Goal: Use online tool/utility

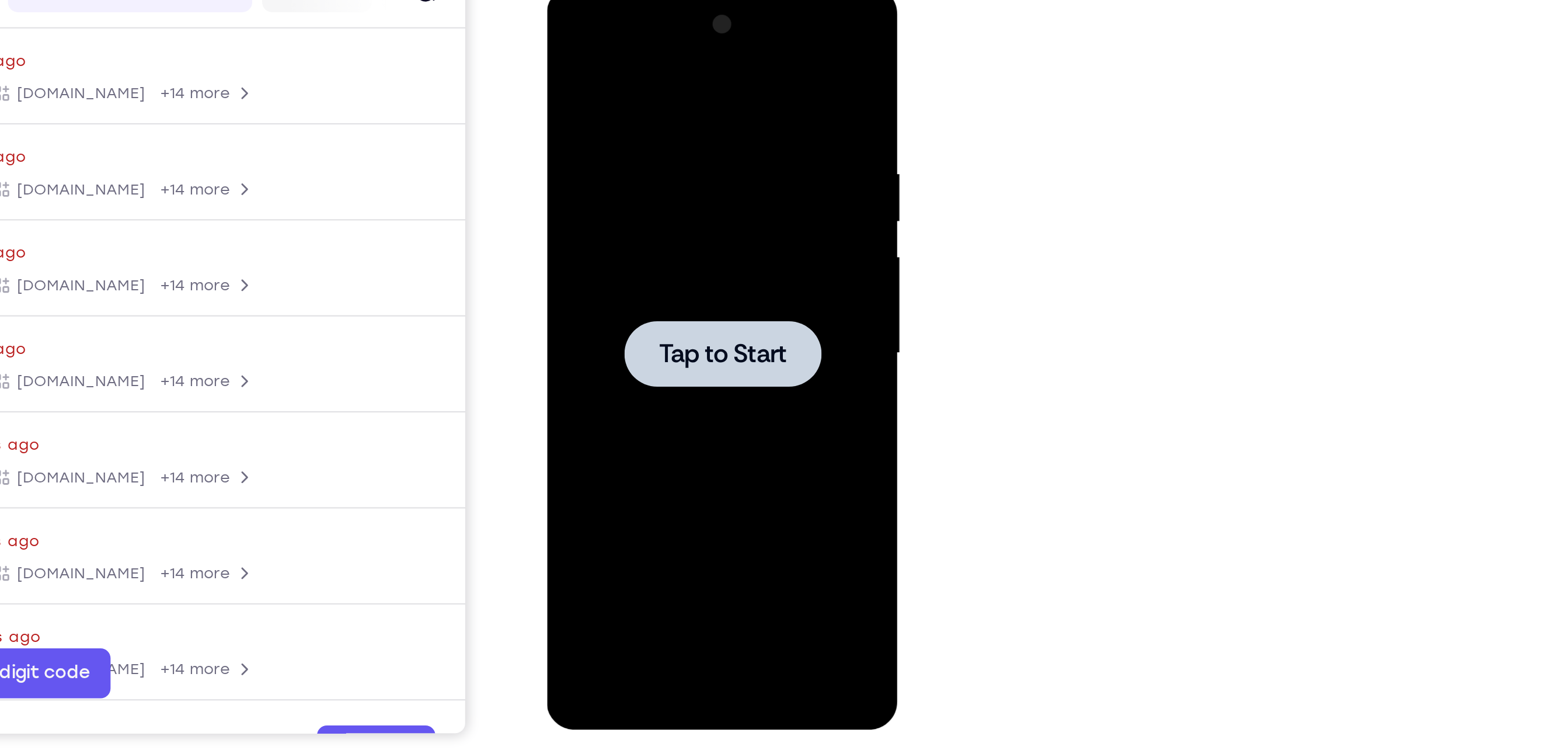
click at [616, 158] on span "Tap to Start" at bounding box center [629, 159] width 60 height 12
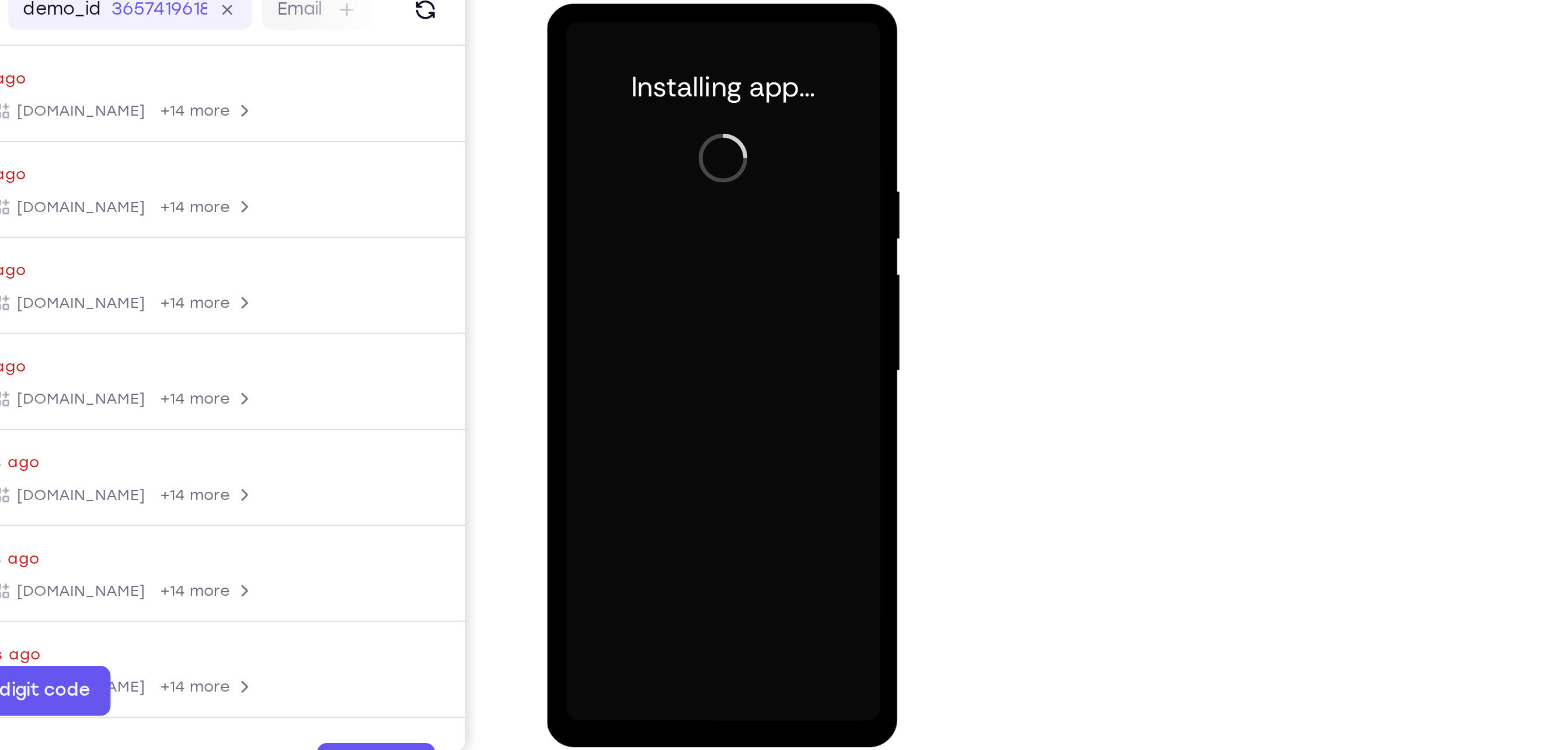
click at [625, 332] on div at bounding box center [629, 176] width 147 height 327
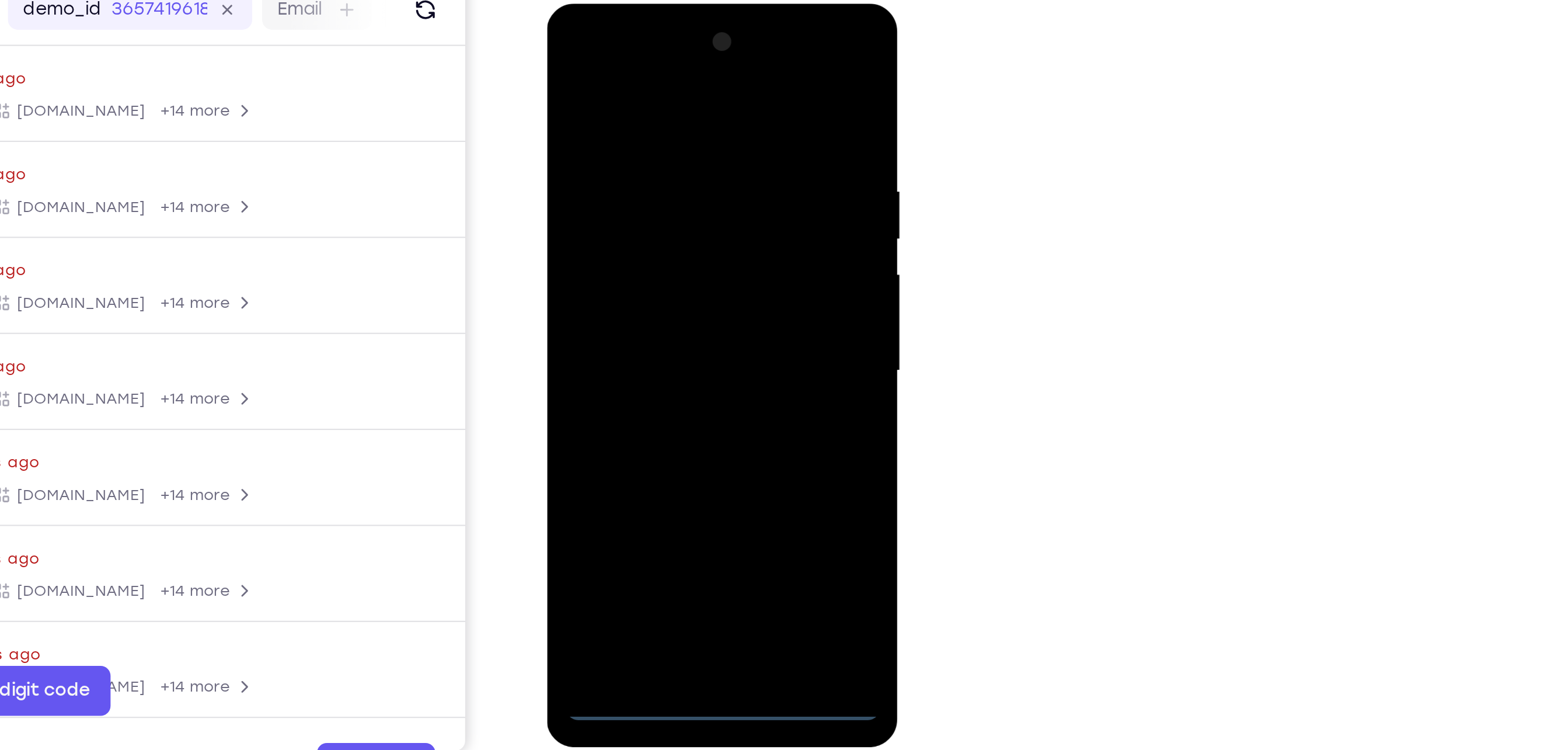
click at [625, 332] on div at bounding box center [629, 176] width 147 height 327
click at [678, 288] on div at bounding box center [629, 176] width 147 height 327
click at [614, 59] on div at bounding box center [629, 176] width 147 height 327
click at [679, 174] on div at bounding box center [629, 176] width 147 height 327
click at [615, 201] on div at bounding box center [629, 176] width 147 height 327
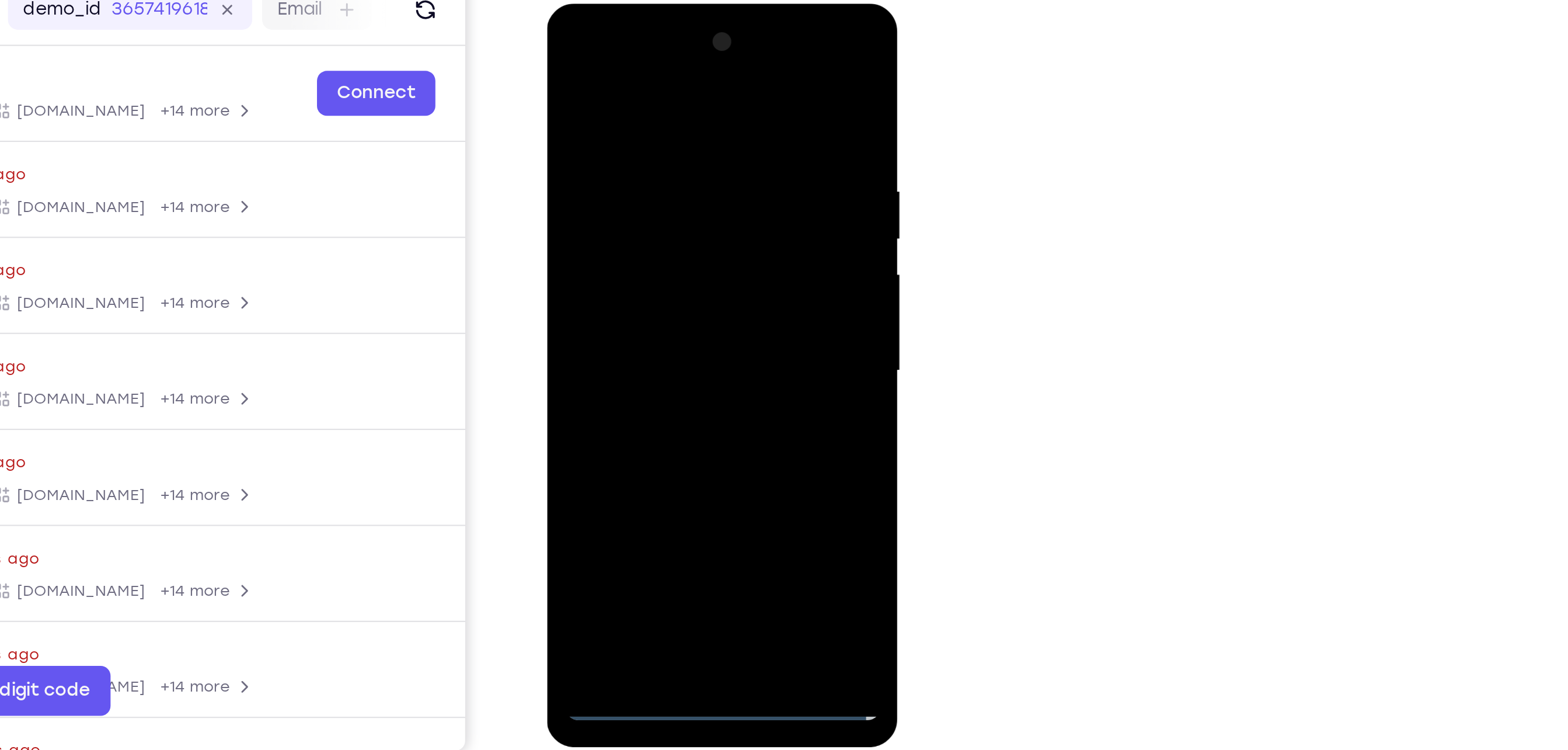
click at [618, 234] on div at bounding box center [629, 176] width 147 height 327
click at [636, 122] on div at bounding box center [629, 176] width 147 height 327
click at [644, 164] on div at bounding box center [629, 176] width 147 height 327
click at [609, 314] on div at bounding box center [629, 176] width 147 height 327
click at [619, 128] on div at bounding box center [629, 176] width 147 height 327
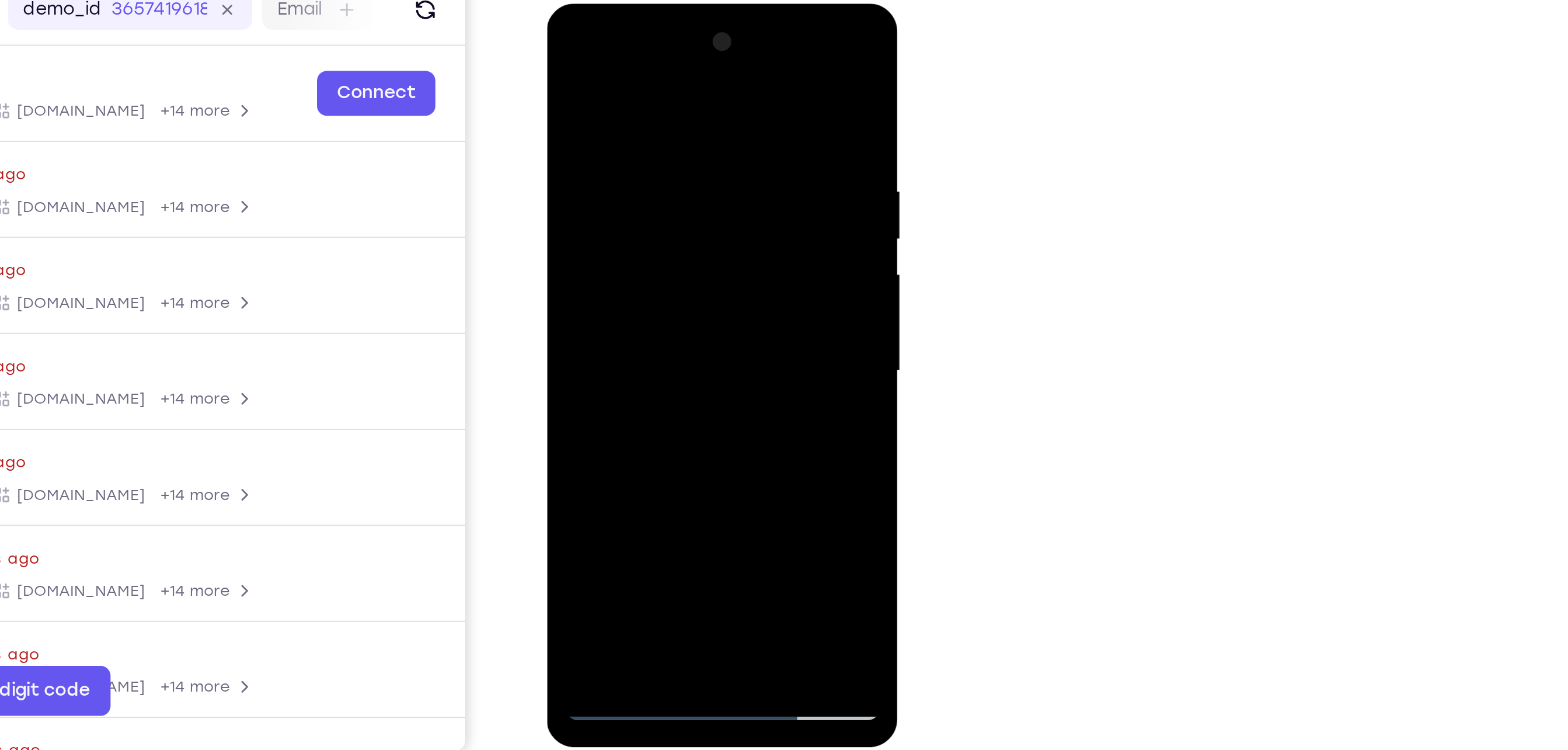
click at [691, 74] on div at bounding box center [629, 176] width 147 height 327
click at [660, 312] on div at bounding box center [629, 176] width 147 height 327
click at [619, 242] on div at bounding box center [629, 176] width 147 height 327
click at [678, 146] on div at bounding box center [629, 176] width 147 height 327
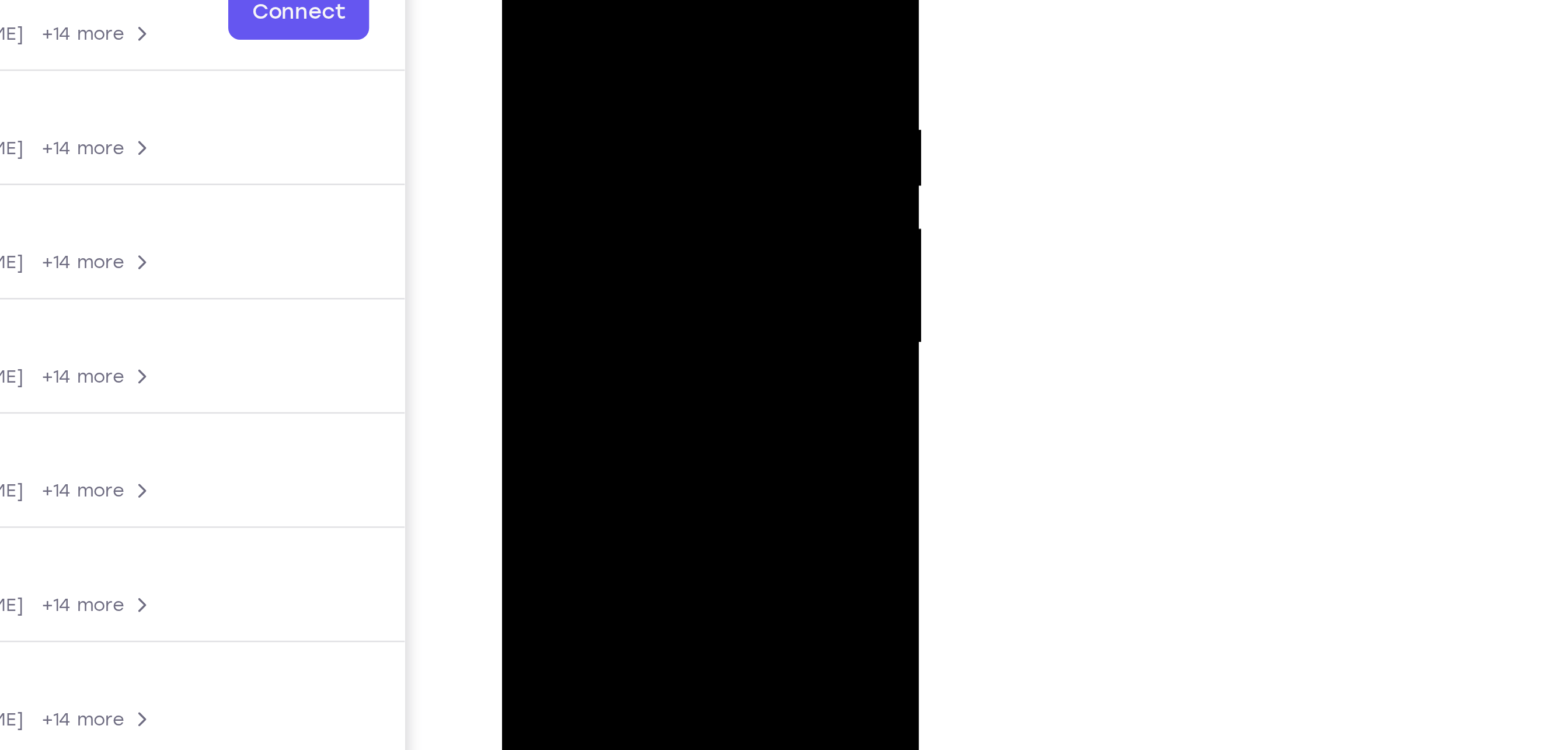
click at [638, 111] on div at bounding box center [584, 79] width 147 height 327
click at [644, 190] on div at bounding box center [584, 76] width 147 height 327
click at [646, 190] on div at bounding box center [584, 76] width 147 height 327
click at [650, 181] on div at bounding box center [584, 76] width 147 height 327
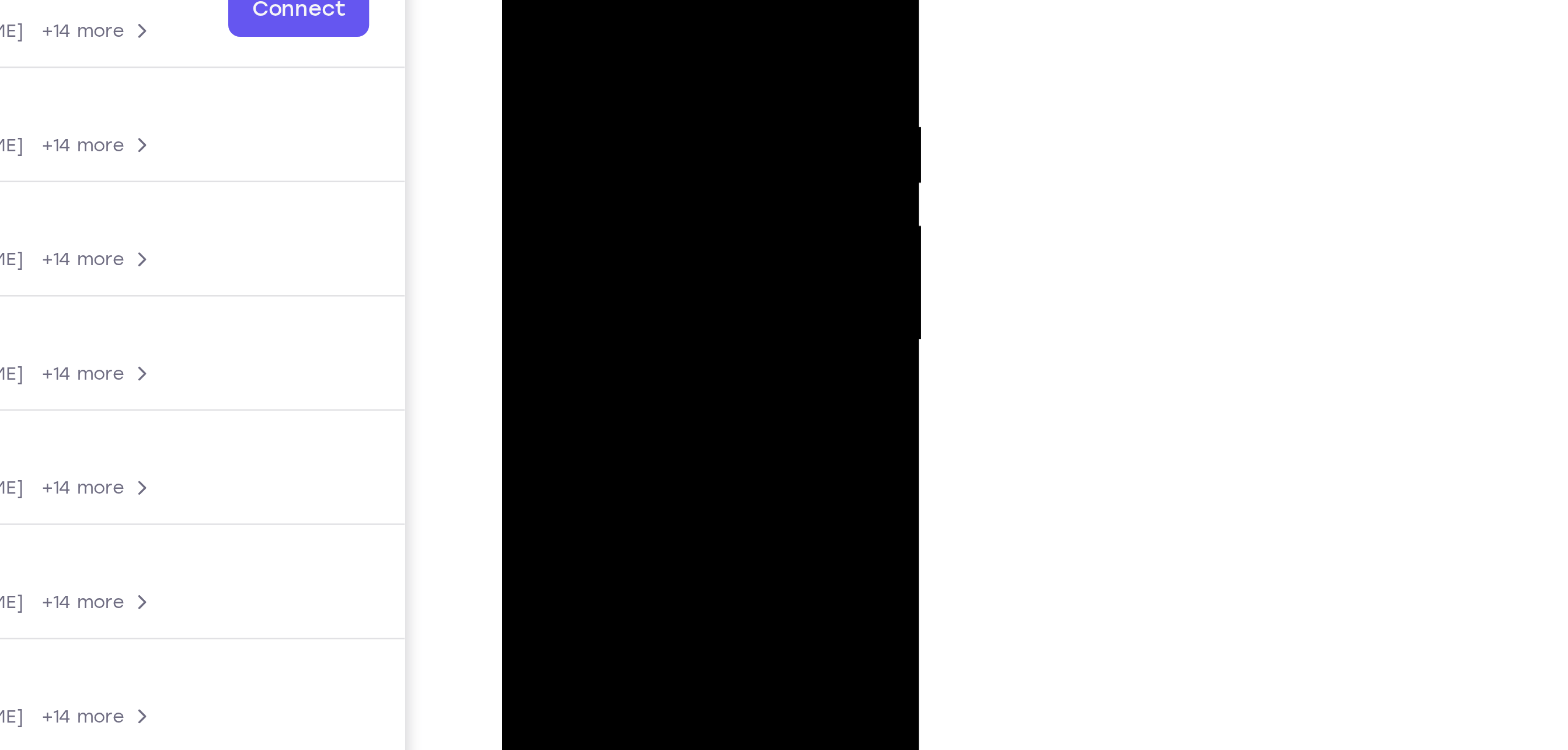
click at [650, 181] on div at bounding box center [584, 76] width 147 height 327
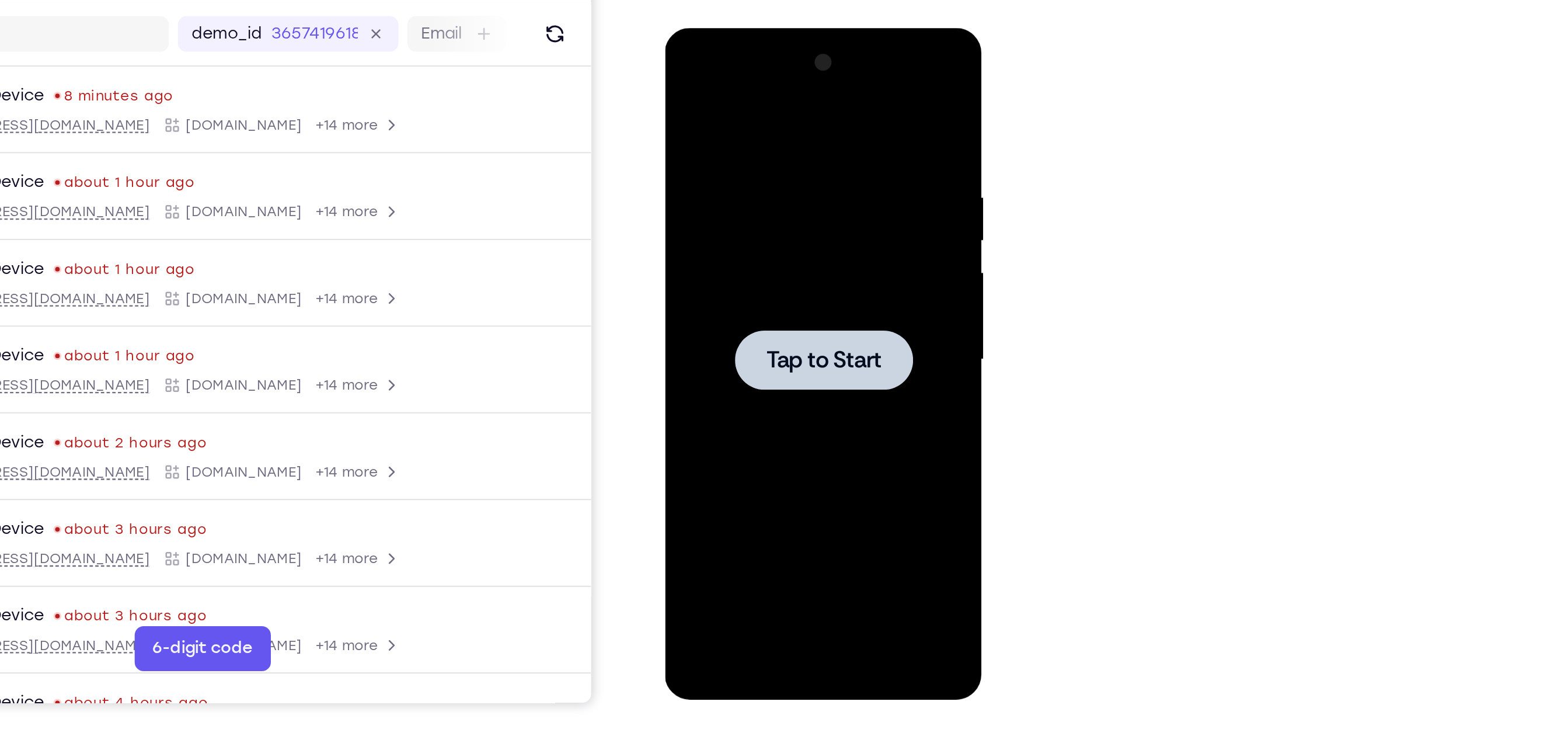
click at [767, 201] on span "Tap to Start" at bounding box center [746, 200] width 60 height 12
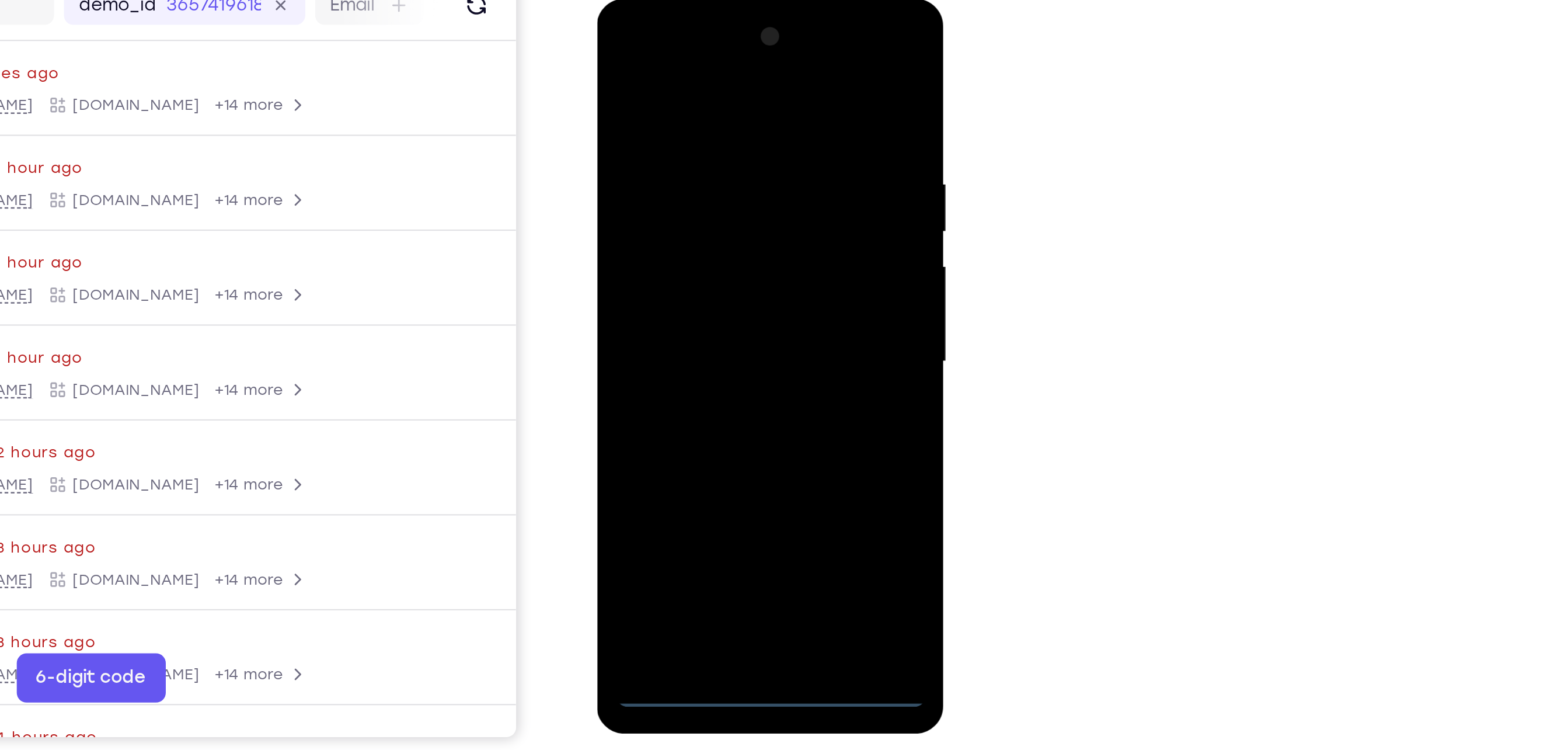
click at [682, 332] on div at bounding box center [679, 171] width 147 height 327
click at [731, 274] on div at bounding box center [679, 171] width 147 height 327
click at [671, 62] on div at bounding box center [679, 171] width 147 height 327
click at [720, 171] on div at bounding box center [679, 171] width 147 height 327
click at [691, 312] on div at bounding box center [679, 171] width 147 height 327
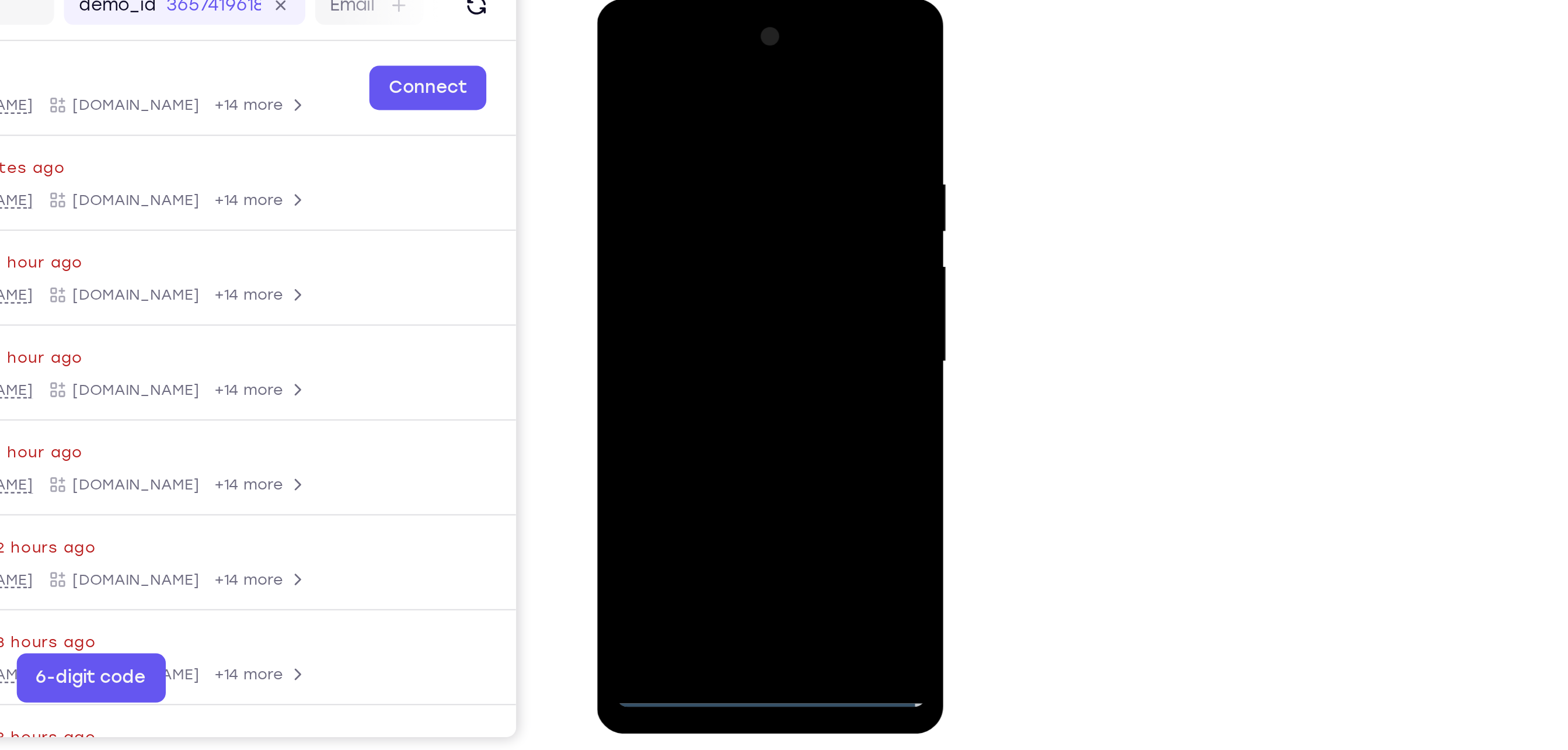
click at [686, 230] on div at bounding box center [679, 171] width 147 height 327
click at [703, 115] on div at bounding box center [679, 171] width 147 height 327
click at [705, 159] on div at bounding box center [679, 171] width 147 height 327
click at [696, 115] on div at bounding box center [679, 171] width 147 height 327
click at [739, 144] on div at bounding box center [679, 171] width 147 height 327
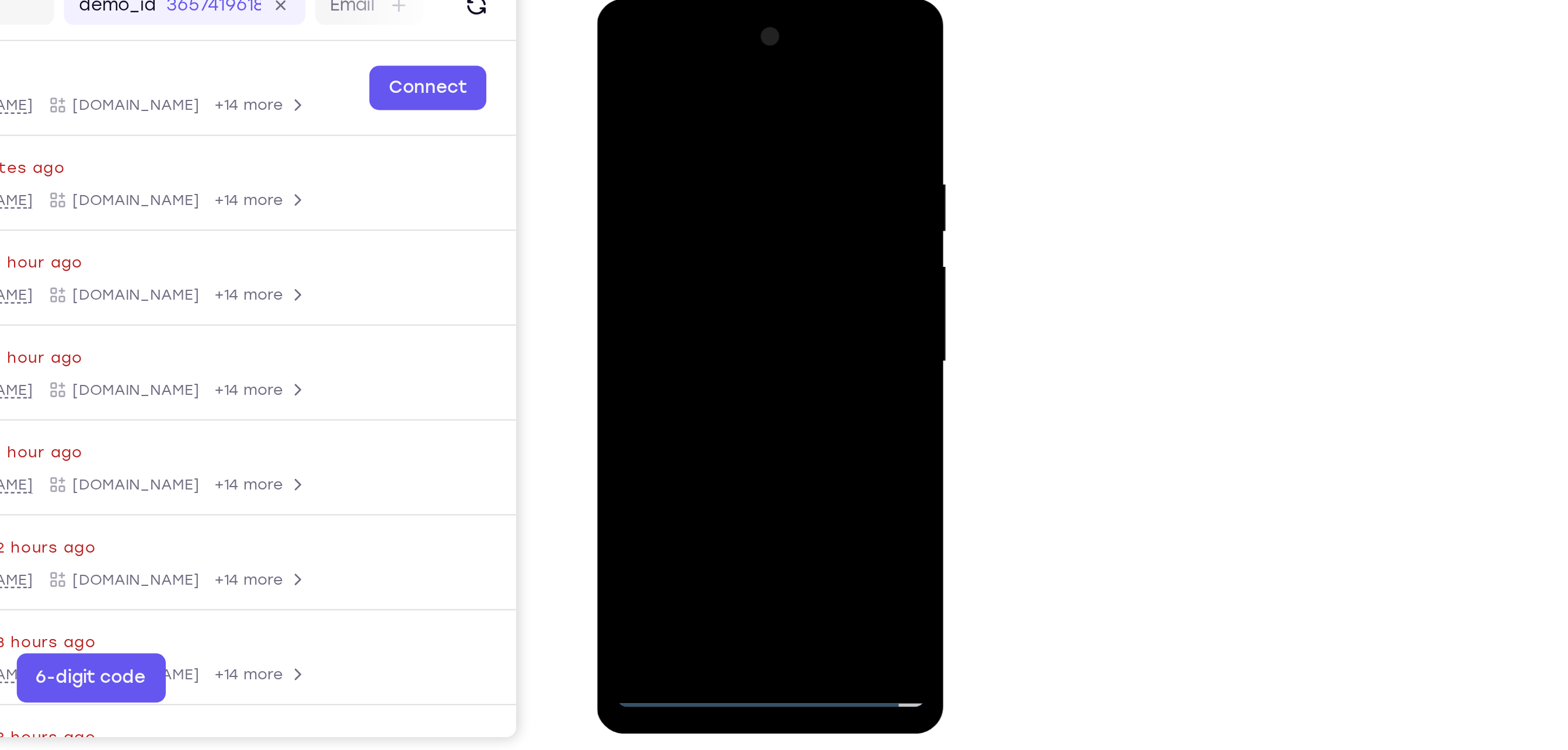
click at [710, 152] on div at bounding box center [679, 171] width 147 height 327
click at [692, 312] on div at bounding box center [679, 171] width 147 height 327
click at [674, 154] on div at bounding box center [679, 171] width 147 height 327
click at [706, 308] on div at bounding box center [679, 171] width 147 height 327
click at [692, 128] on div at bounding box center [679, 171] width 147 height 327
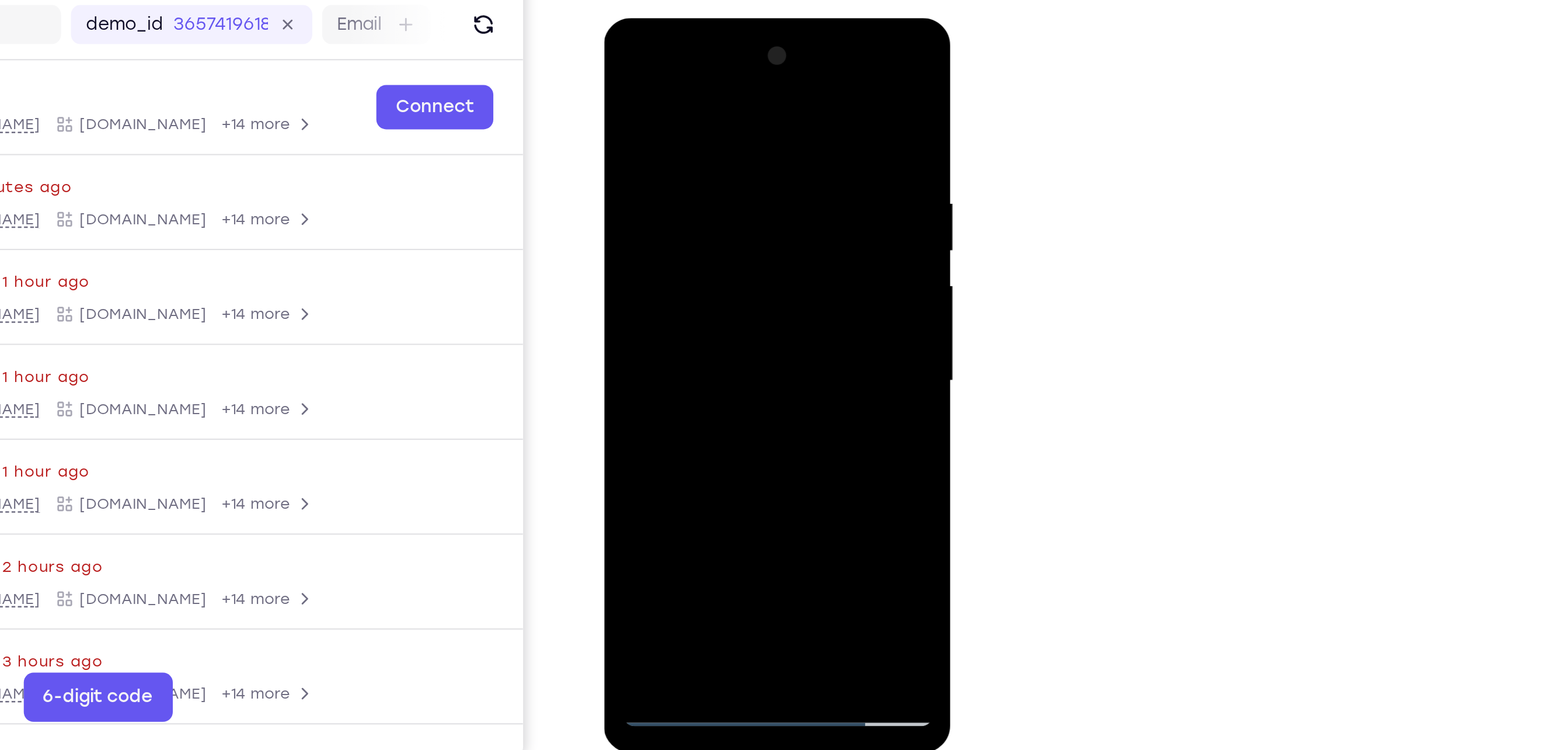
click at [747, 87] on div at bounding box center [686, 190] width 147 height 327
click at [714, 329] on div at bounding box center [686, 190] width 147 height 327
click at [698, 253] on div at bounding box center [686, 190] width 147 height 327
click at [708, 156] on div at bounding box center [686, 190] width 147 height 327
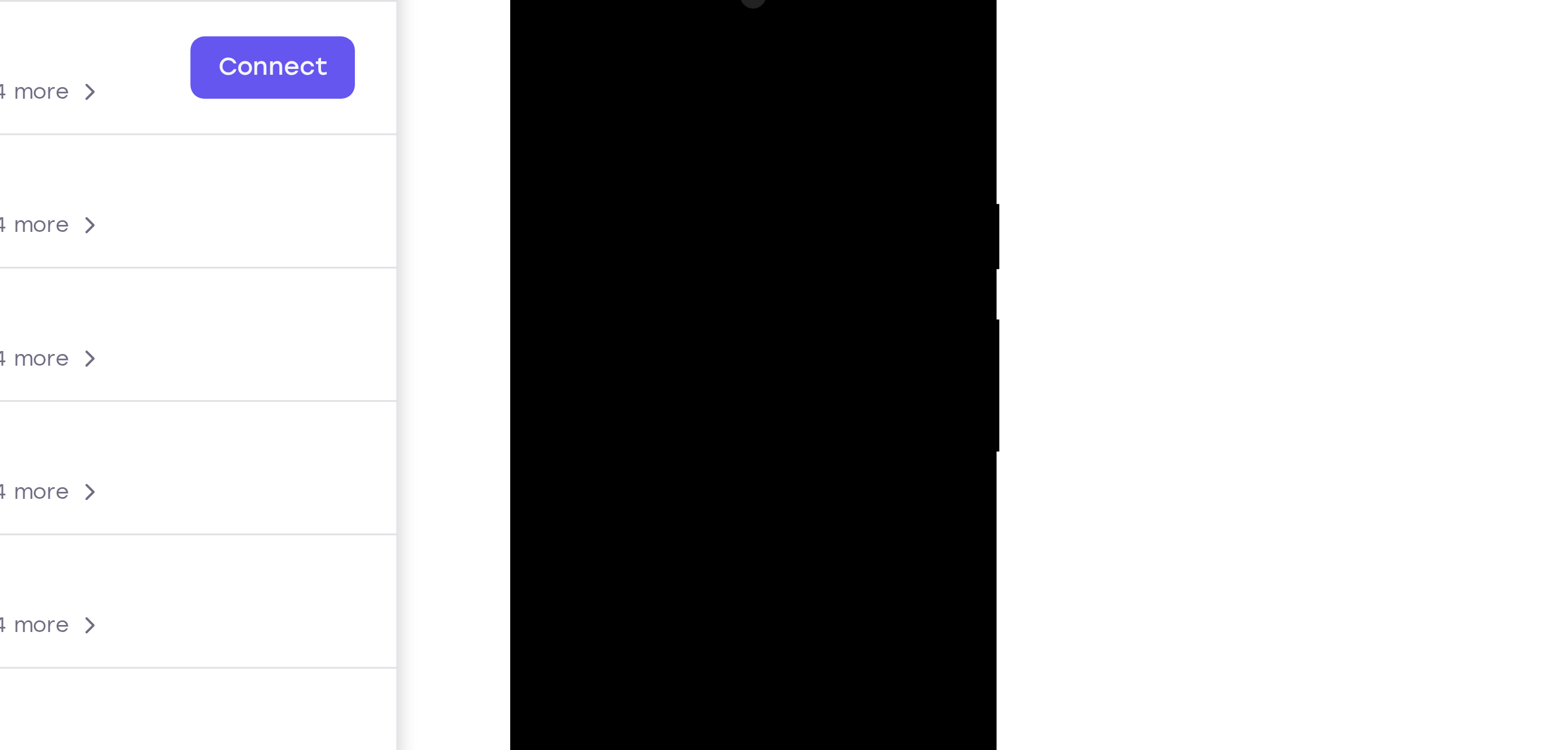
drag, startPoint x: 655, startPoint y: 68, endPoint x: 642, endPoint y: 57, distance: 17.0
click at [642, 57] on div at bounding box center [592, 116] width 147 height 327
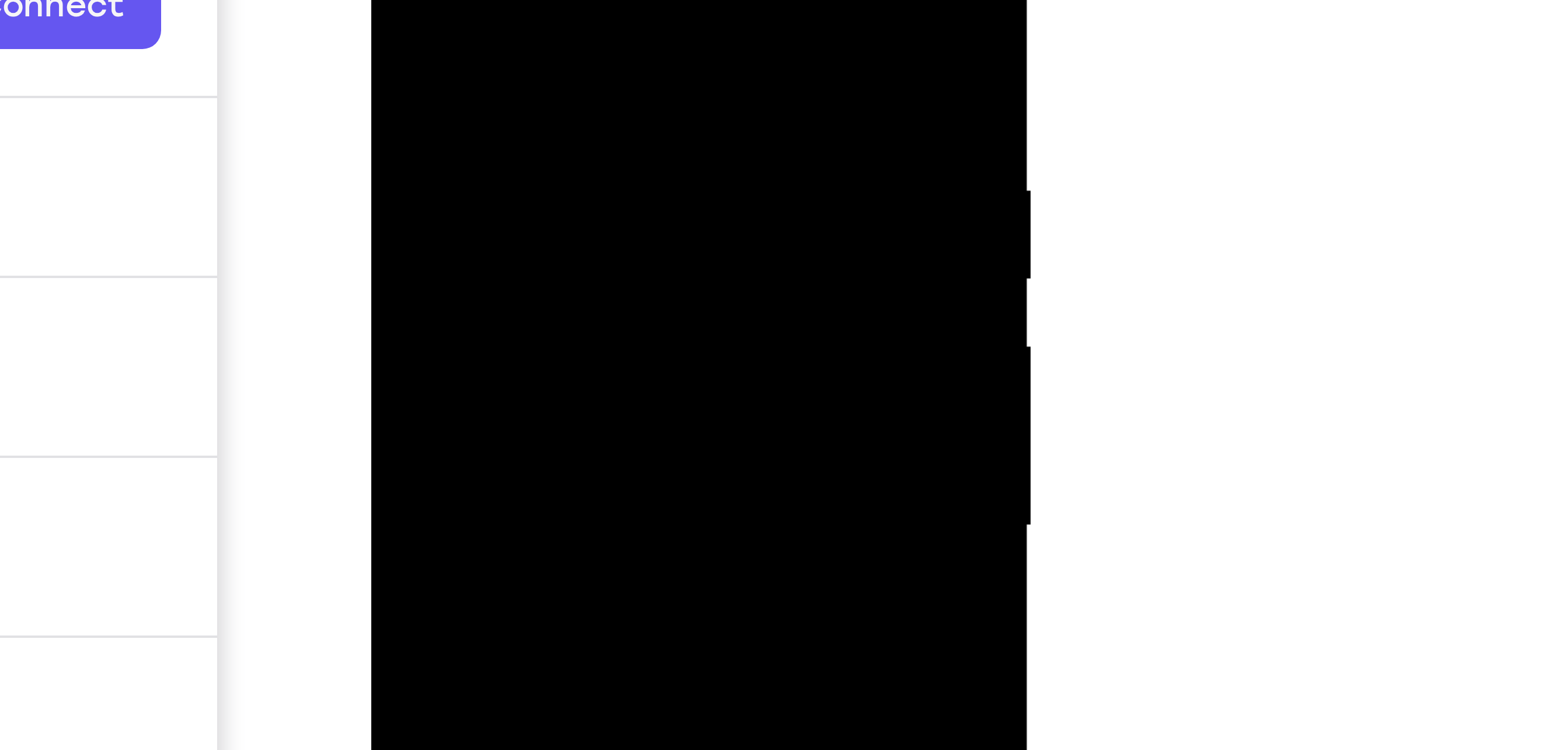
click at [486, 0] on div at bounding box center [452, 11] width 147 height 327
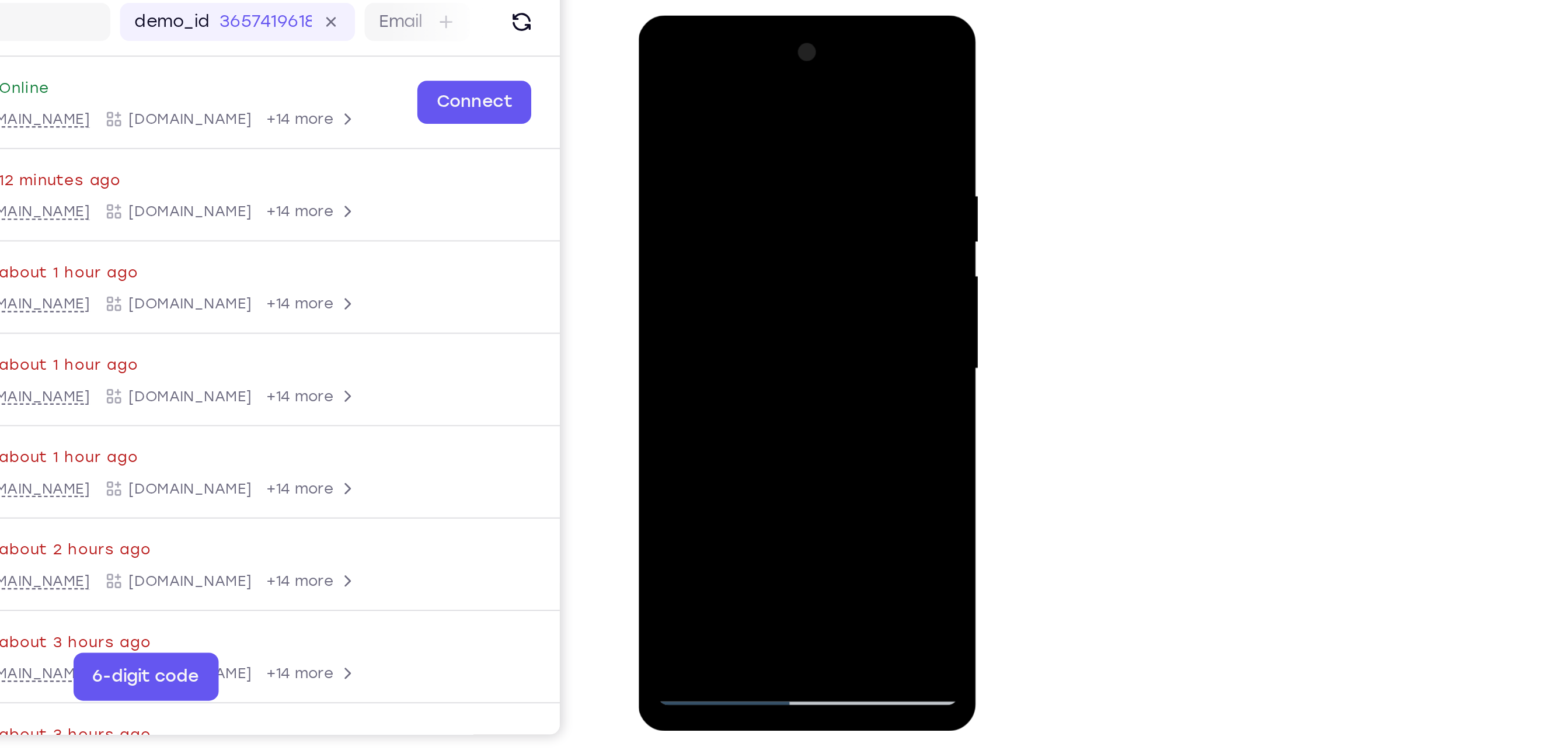
click at [661, 72] on div at bounding box center [720, 188] width 147 height 327
click at [724, 217] on div at bounding box center [720, 188] width 147 height 327
click at [703, 303] on div at bounding box center [720, 188] width 147 height 327
click at [657, 73] on div at bounding box center [720, 188] width 147 height 327
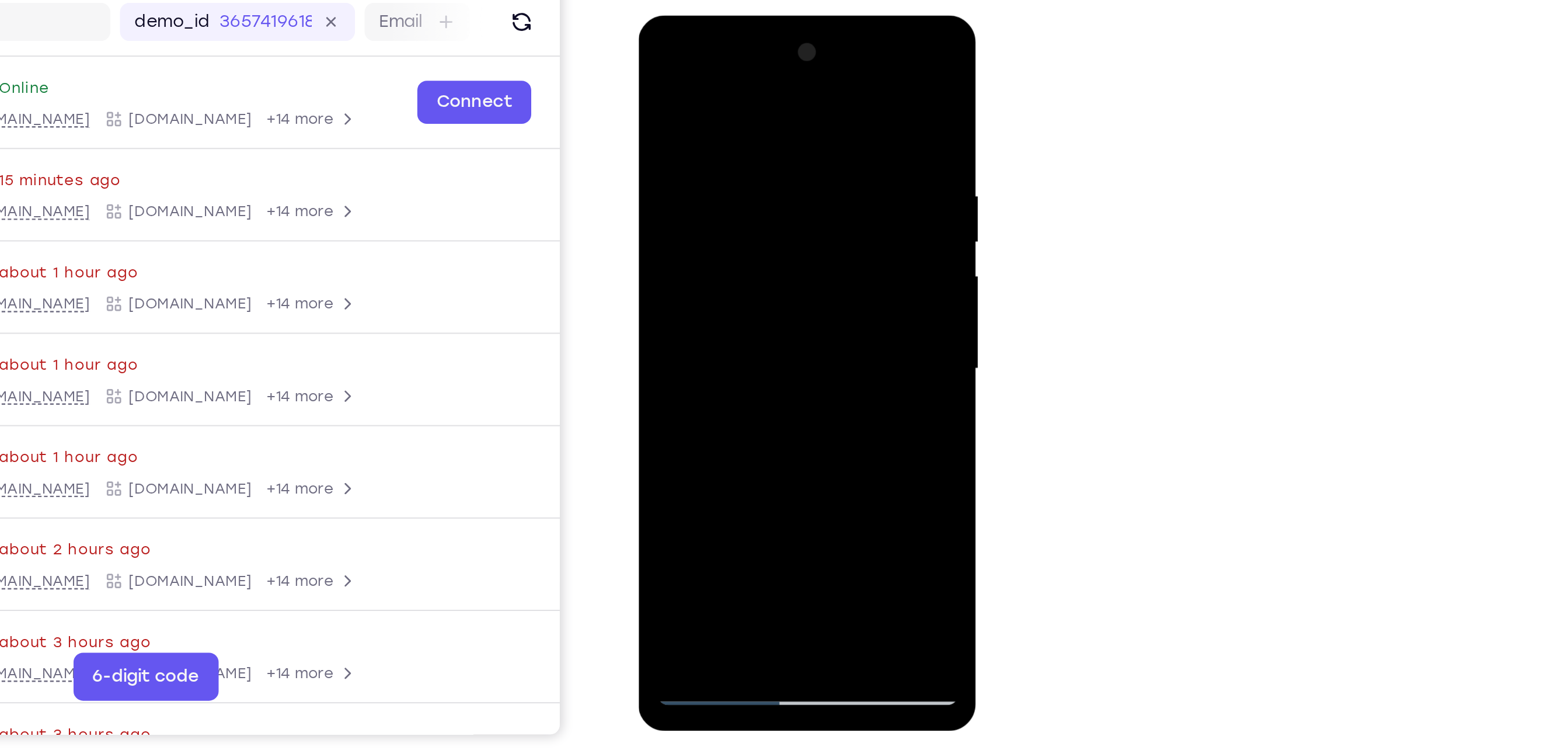
click at [658, 69] on div at bounding box center [720, 188] width 147 height 327
click at [699, 96] on div at bounding box center [720, 188] width 147 height 327
click at [781, 267] on div at bounding box center [720, 188] width 147 height 327
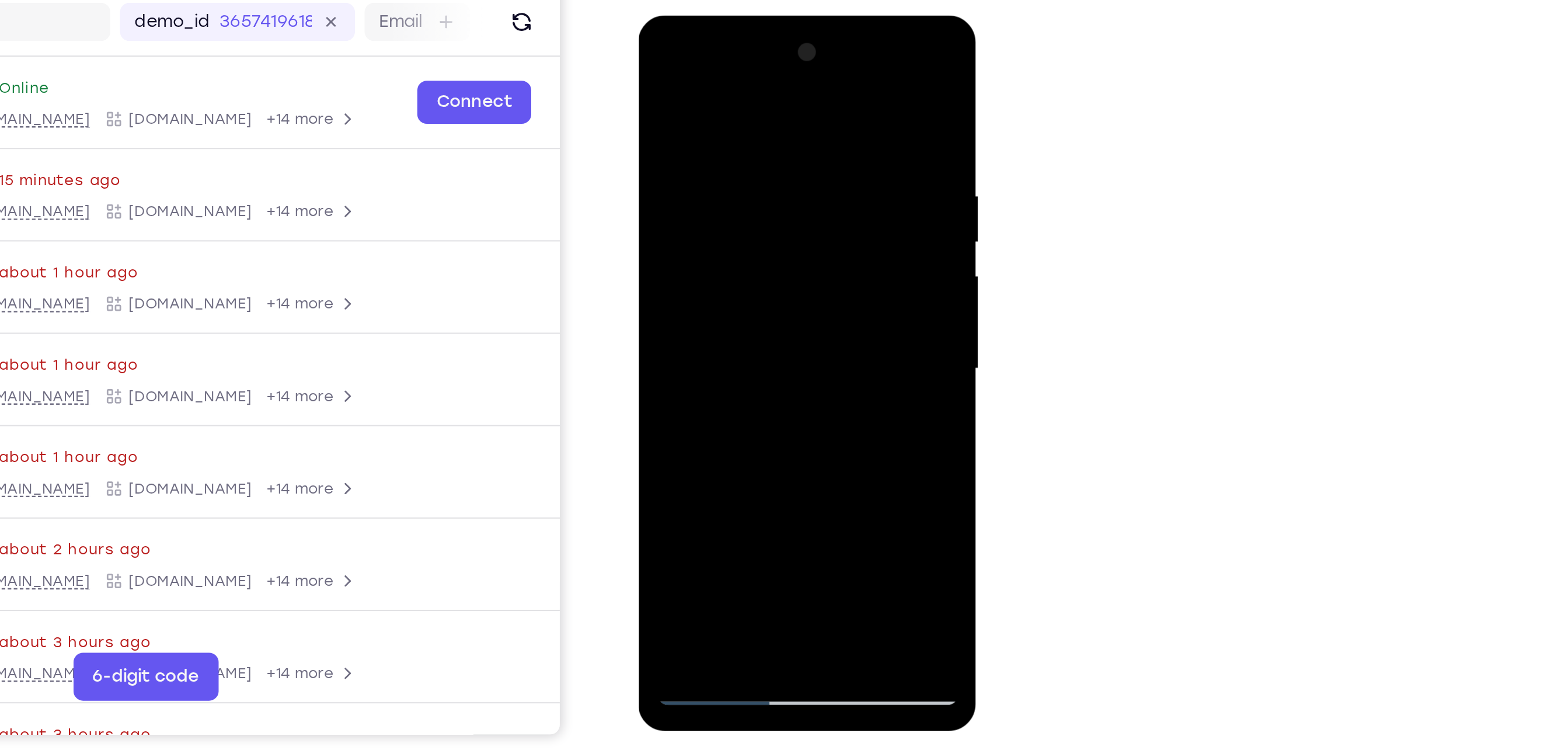
click at [781, 267] on div at bounding box center [720, 188] width 147 height 327
click at [775, 96] on div at bounding box center [720, 188] width 147 height 327
click at [779, 157] on div at bounding box center [720, 188] width 147 height 327
click at [779, 116] on div at bounding box center [720, 188] width 147 height 327
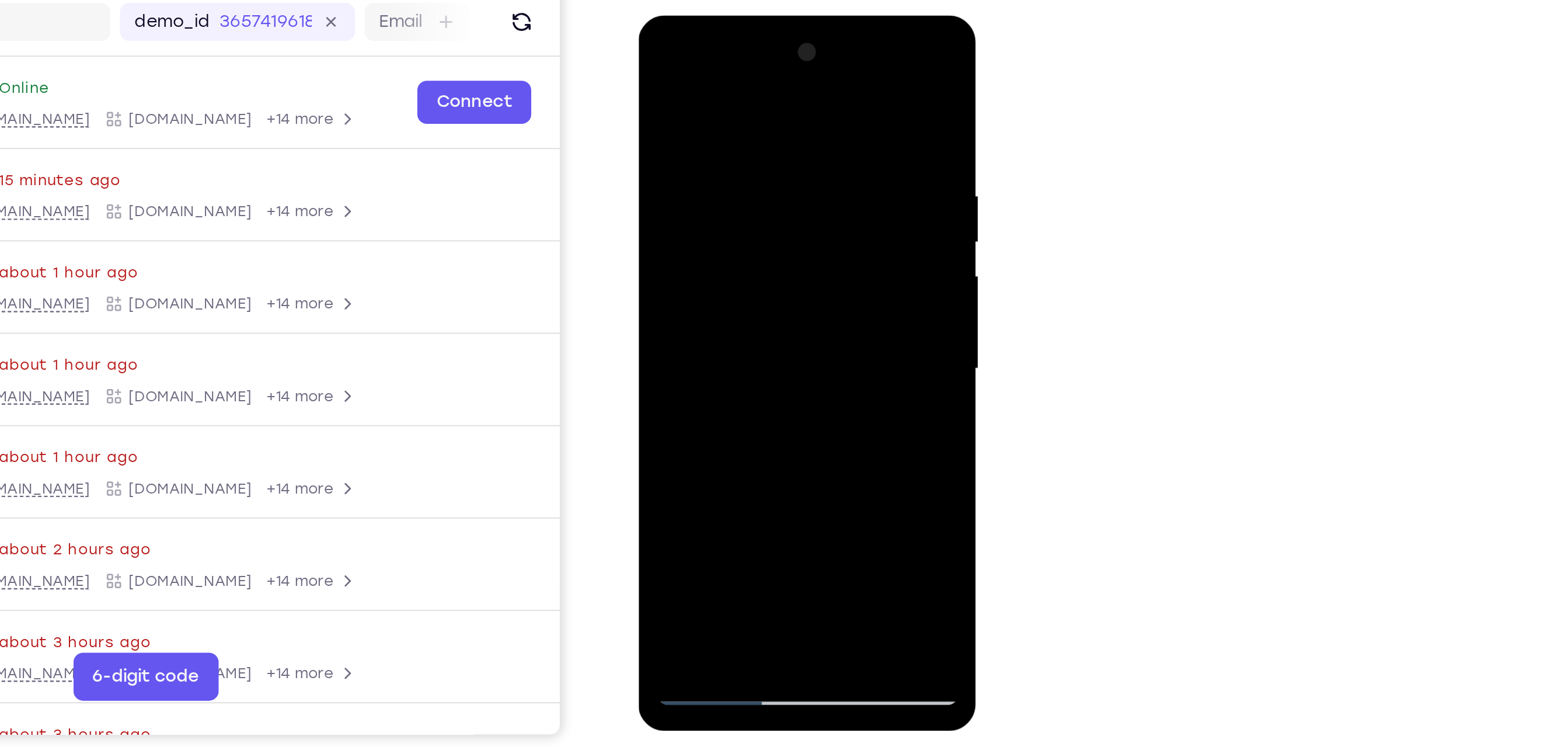
click at [780, 76] on div at bounding box center [720, 188] width 147 height 327
click at [784, 70] on div at bounding box center [720, 188] width 147 height 327
click at [671, 326] on div at bounding box center [720, 188] width 147 height 327
drag, startPoint x: 727, startPoint y: 256, endPoint x: 744, endPoint y: 92, distance: 164.9
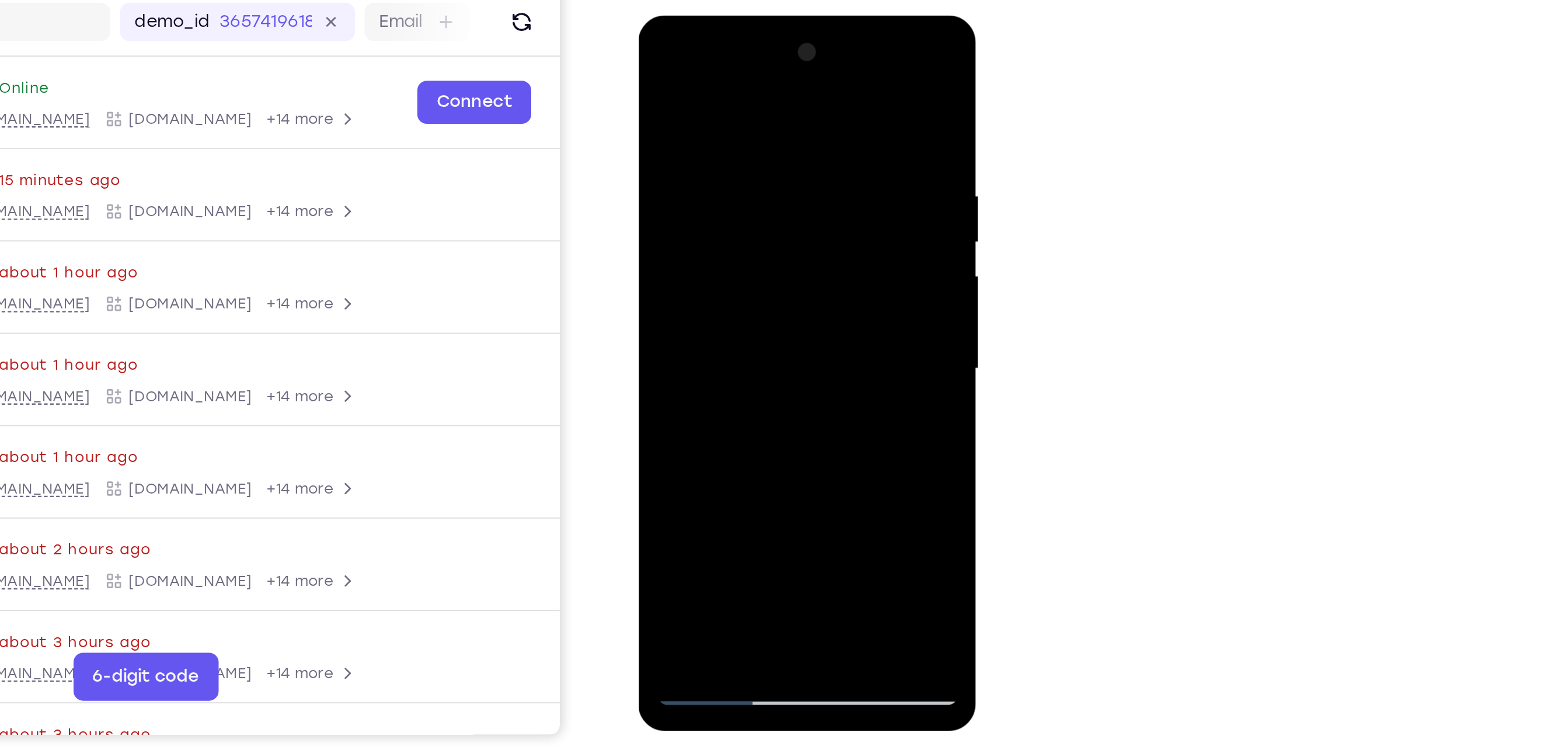
click at [744, 92] on div at bounding box center [720, 188] width 147 height 327
drag, startPoint x: 736, startPoint y: 206, endPoint x: 746, endPoint y: 133, distance: 73.7
click at [746, 133] on div at bounding box center [720, 188] width 147 height 327
drag, startPoint x: 745, startPoint y: 258, endPoint x: 742, endPoint y: 160, distance: 98.0
click at [742, 160] on div at bounding box center [720, 188] width 147 height 327
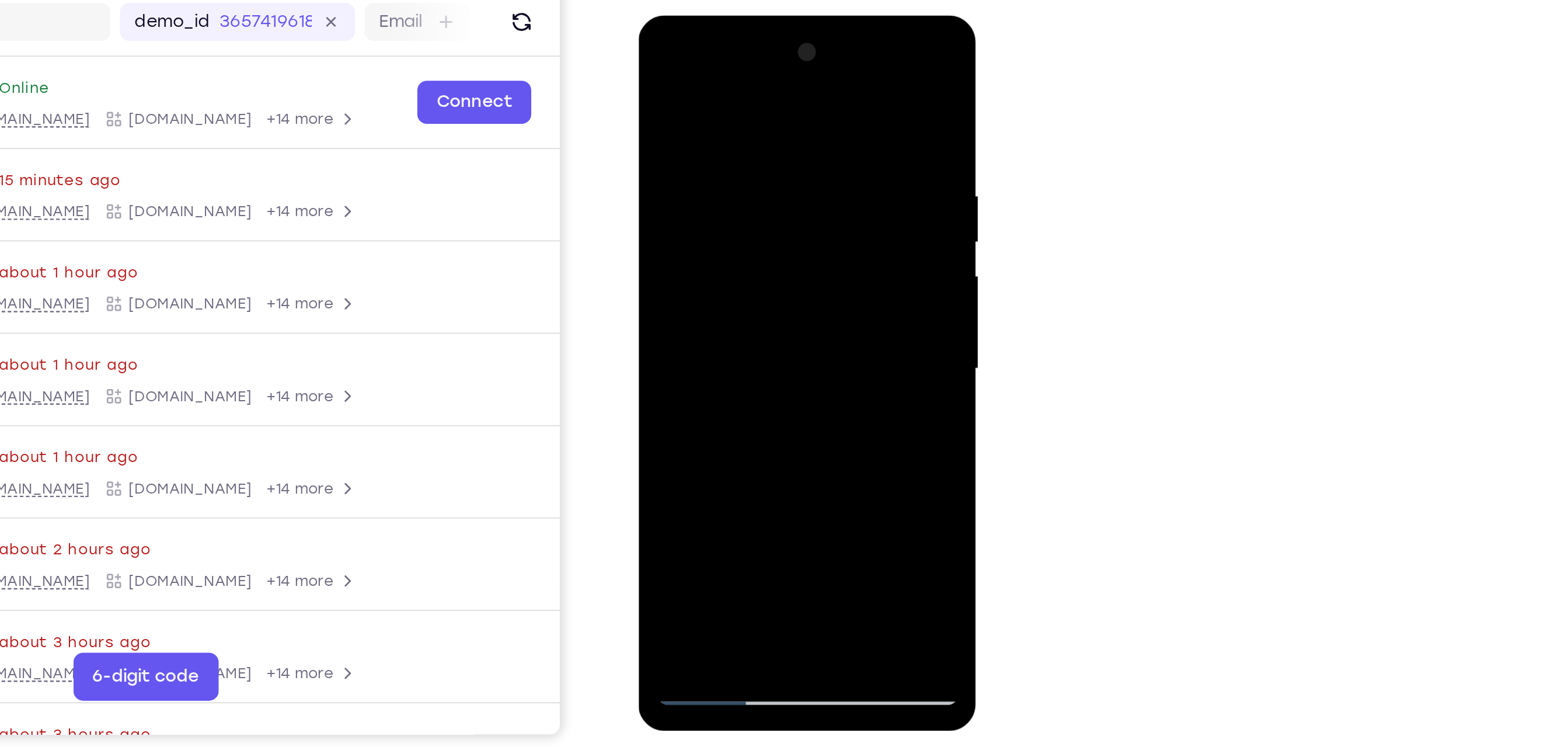
drag, startPoint x: 723, startPoint y: 283, endPoint x: 730, endPoint y: 192, distance: 91.3
click at [730, 192] on div at bounding box center [720, 188] width 147 height 327
drag, startPoint x: 726, startPoint y: 266, endPoint x: 748, endPoint y: 111, distance: 156.6
click at [748, 111] on div at bounding box center [720, 188] width 147 height 327
click at [785, 67] on div at bounding box center [720, 188] width 147 height 327
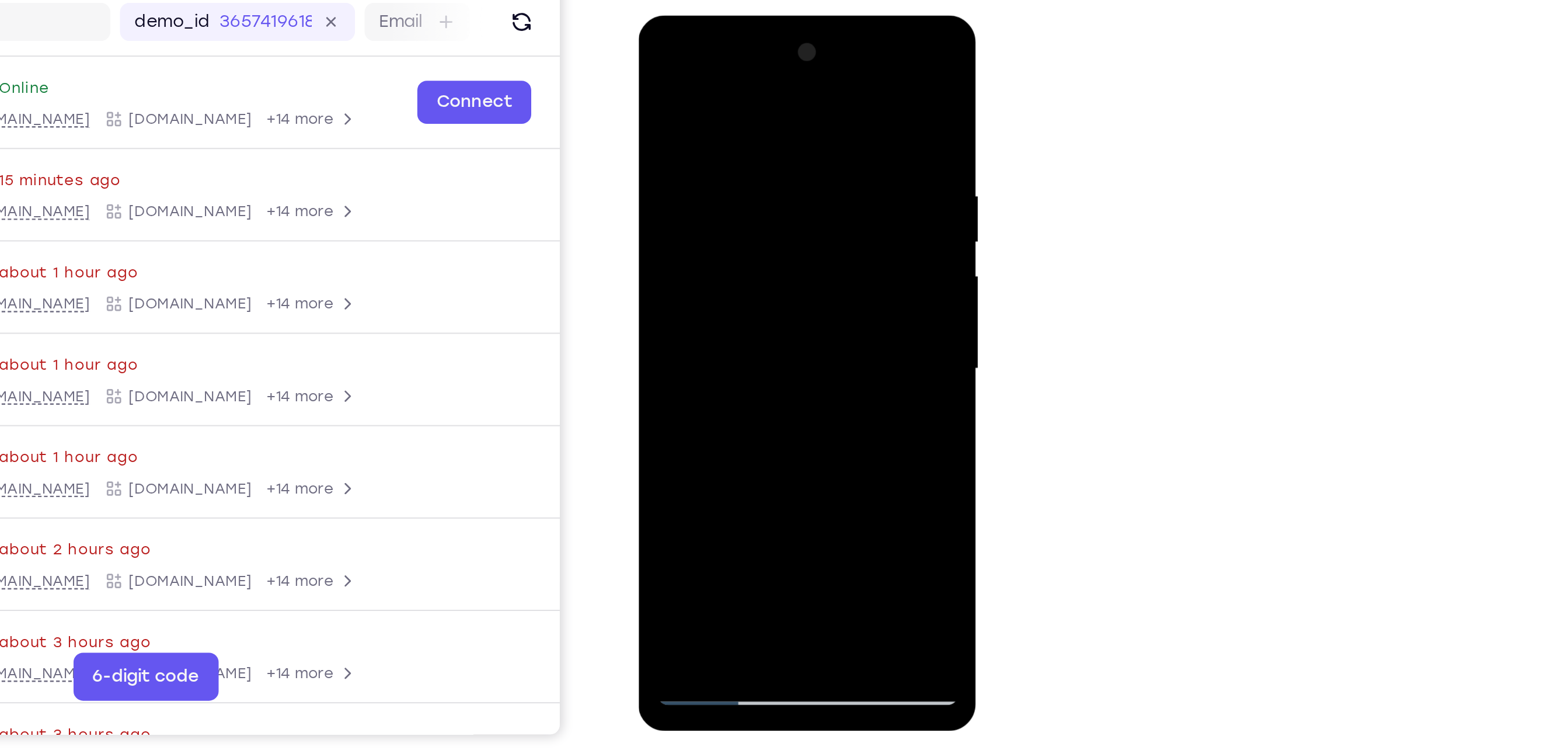
click at [744, 323] on div at bounding box center [720, 188] width 147 height 327
click at [682, 340] on div at bounding box center [720, 188] width 147 height 327
click at [669, 327] on div at bounding box center [720, 188] width 147 height 327
click at [669, 328] on div at bounding box center [720, 188] width 147 height 327
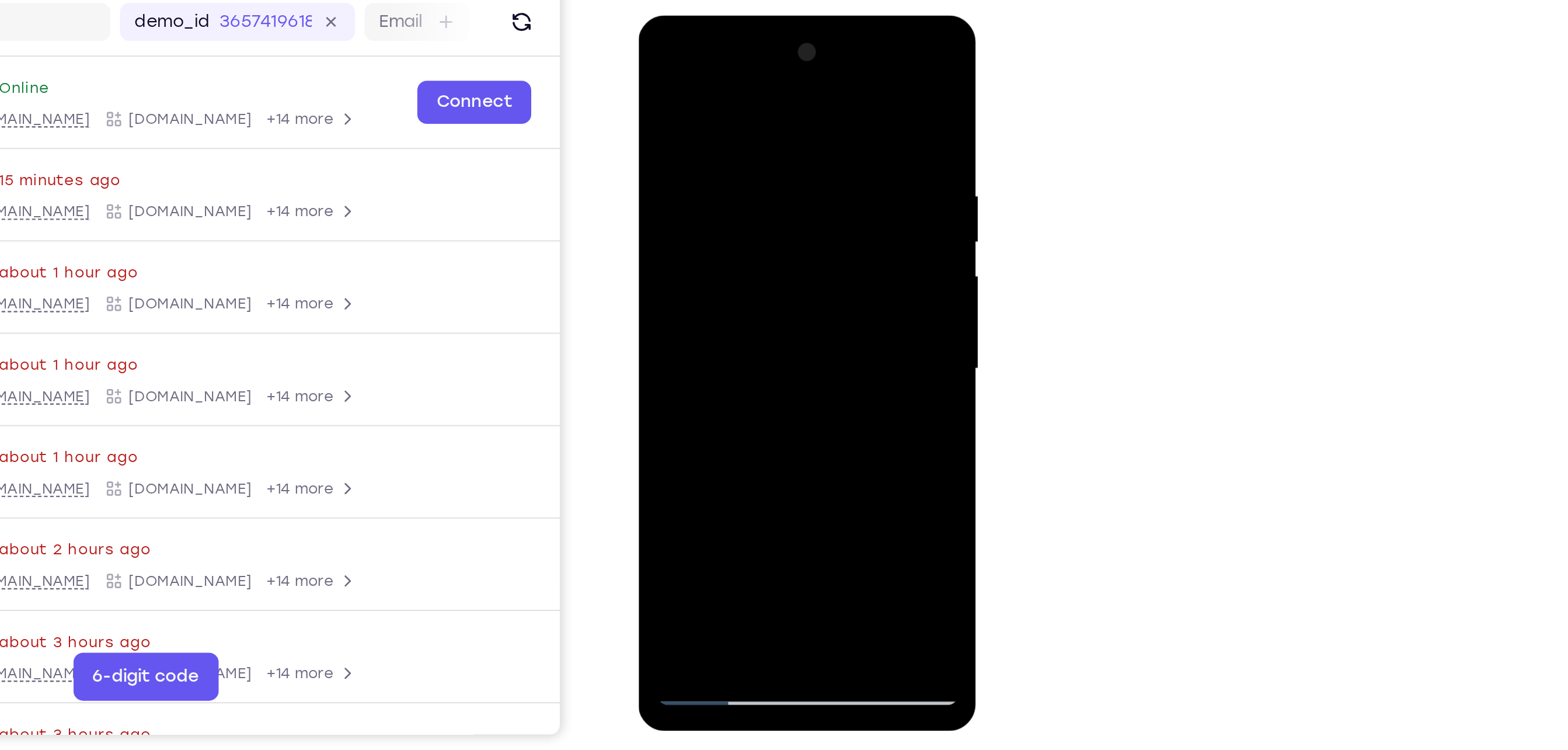
click at [776, 326] on div at bounding box center [720, 188] width 147 height 327
drag, startPoint x: 732, startPoint y: 164, endPoint x: 720, endPoint y: 317, distance: 153.5
click at [720, 317] on div at bounding box center [720, 188] width 147 height 327
click at [746, 325] on div at bounding box center [720, 188] width 147 height 327
click at [708, 149] on div at bounding box center [720, 188] width 147 height 327
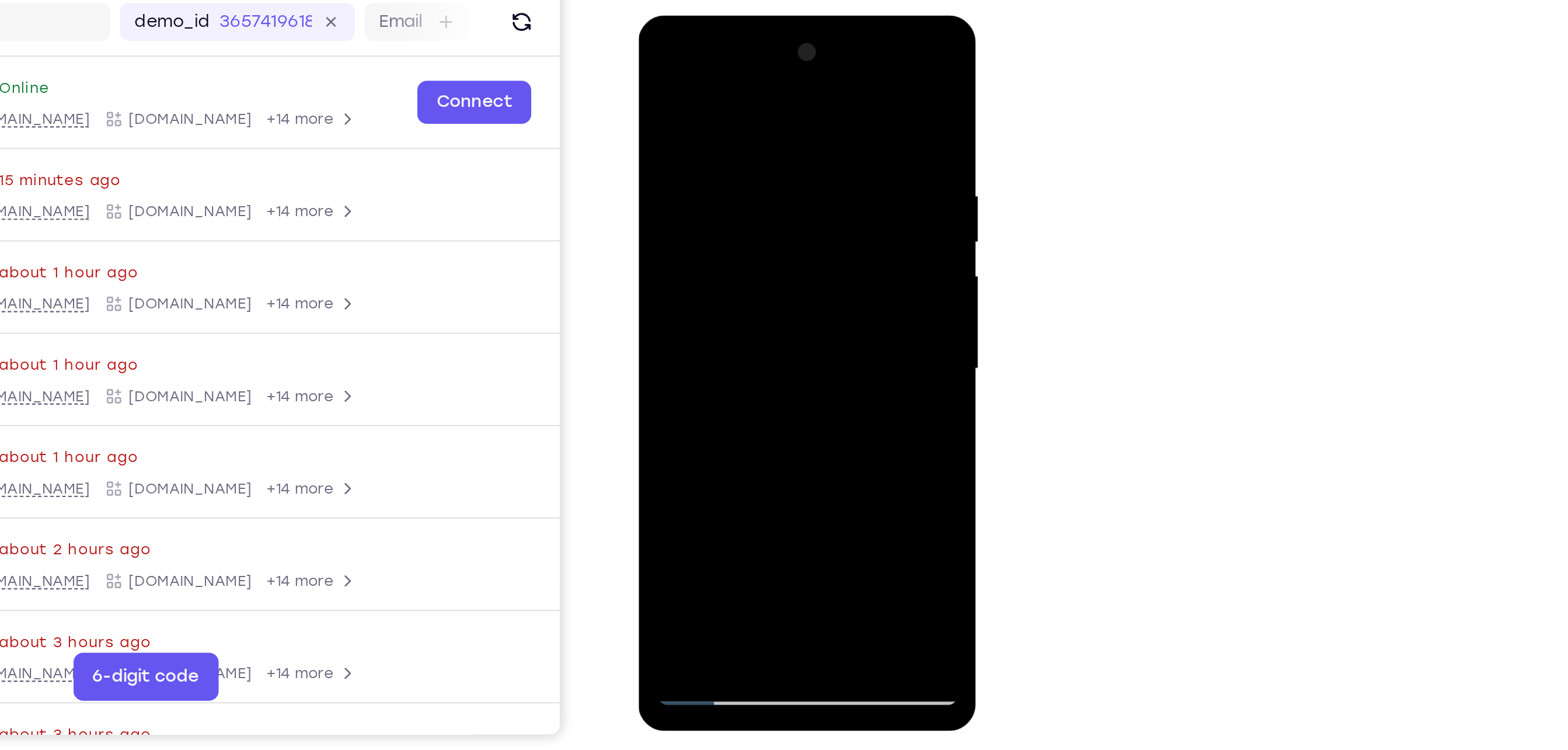
click at [669, 228] on div at bounding box center [720, 188] width 147 height 327
click at [684, 231] on div at bounding box center [720, 188] width 147 height 327
click at [787, 194] on div at bounding box center [720, 188] width 147 height 327
drag, startPoint x: 759, startPoint y: 107, endPoint x: 762, endPoint y: 198, distance: 91.0
click at [762, 198] on div at bounding box center [720, 188] width 147 height 327
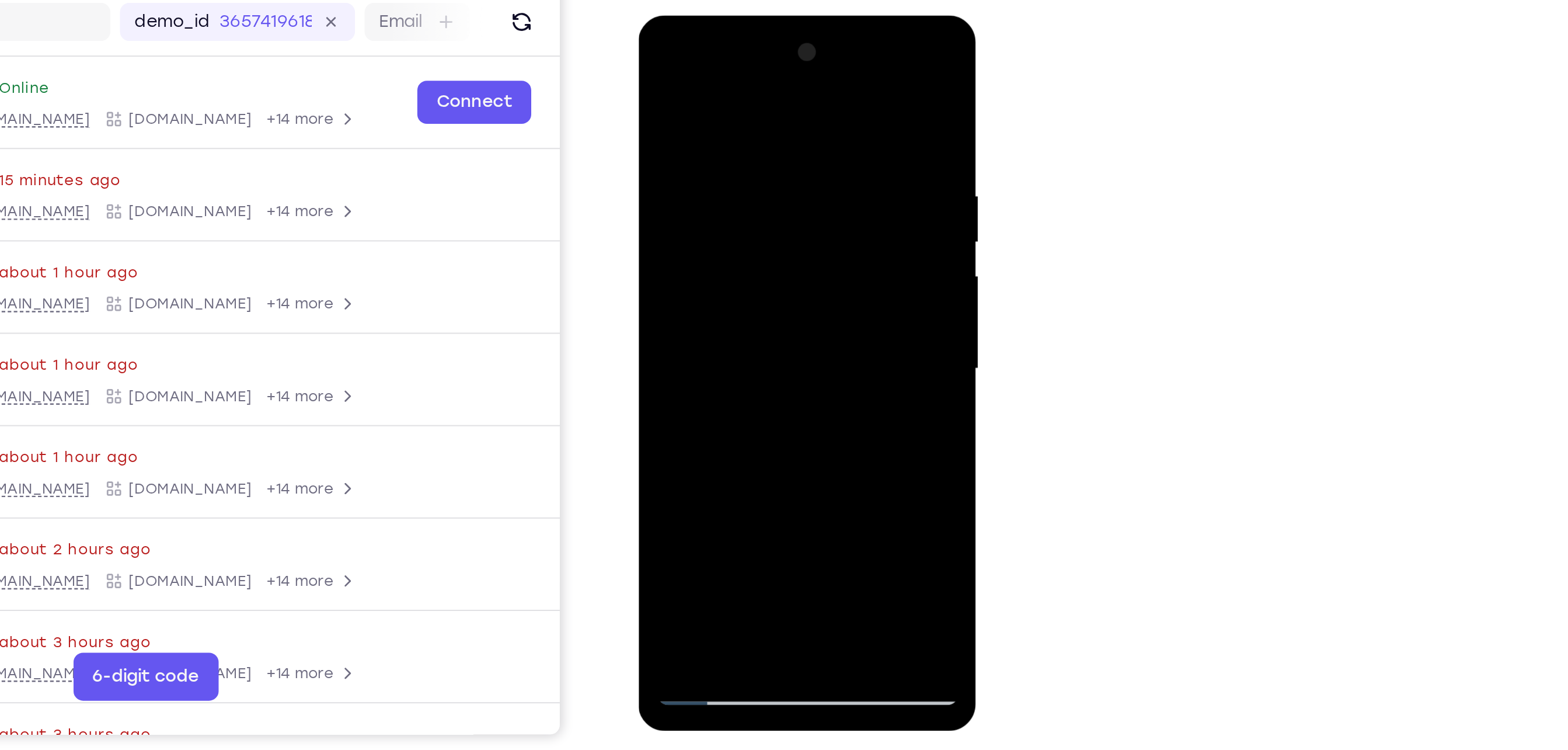
click at [772, 113] on div at bounding box center [720, 188] width 147 height 327
click at [771, 128] on div at bounding box center [720, 188] width 147 height 327
click at [775, 215] on div at bounding box center [720, 188] width 147 height 327
click at [658, 71] on div at bounding box center [720, 188] width 147 height 327
click at [658, 71] on div at bounding box center [720, 188] width 147 height 327
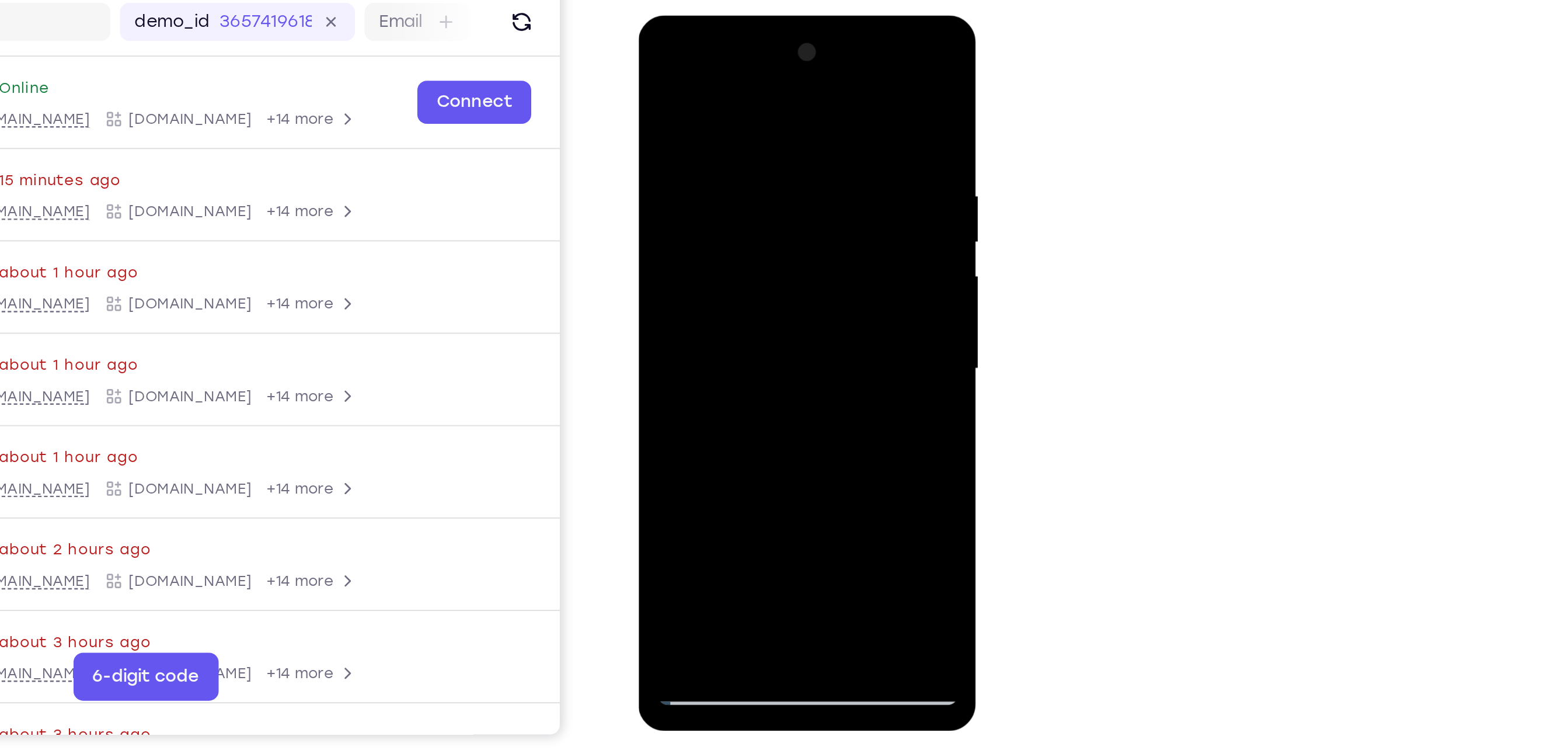
click at [710, 103] on div at bounding box center [720, 188] width 147 height 327
click at [782, 76] on div at bounding box center [720, 188] width 147 height 327
click at [784, 73] on div at bounding box center [720, 188] width 147 height 327
